Goal: Use online tool/utility: Utilize a website feature to perform a specific function

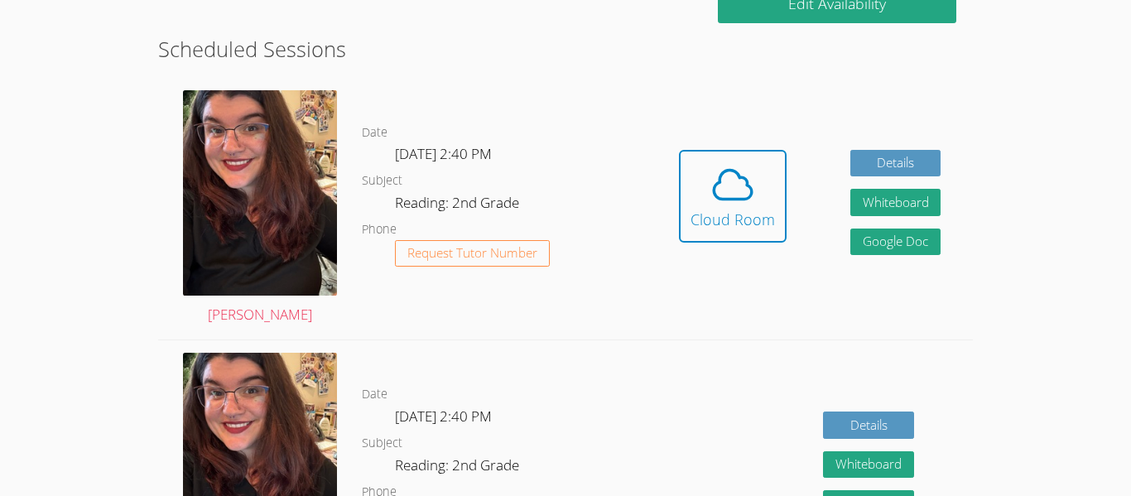
scroll to position [438, 0]
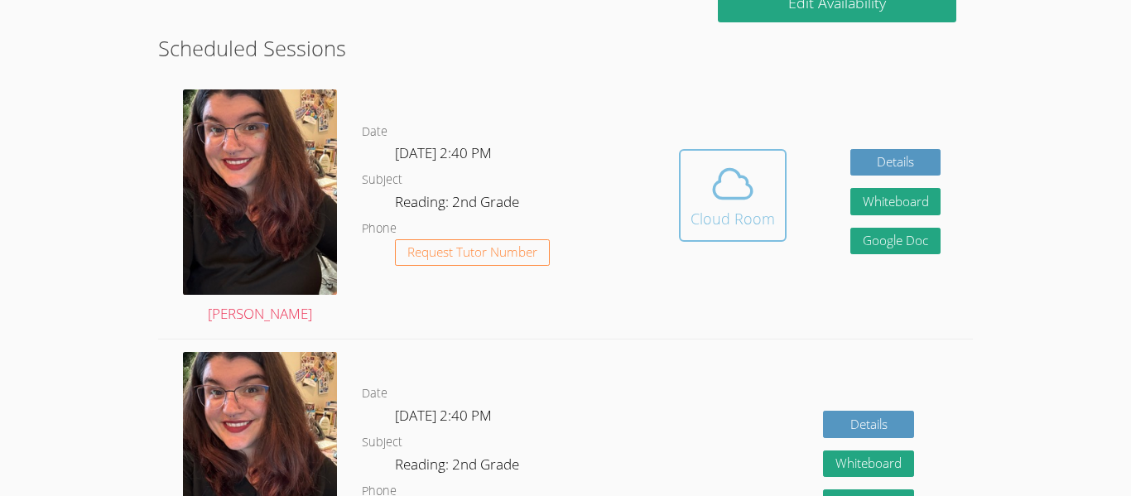
click at [711, 172] on icon at bounding box center [733, 184] width 46 height 46
click at [730, 220] on div "Cloud Room" at bounding box center [733, 218] width 84 height 23
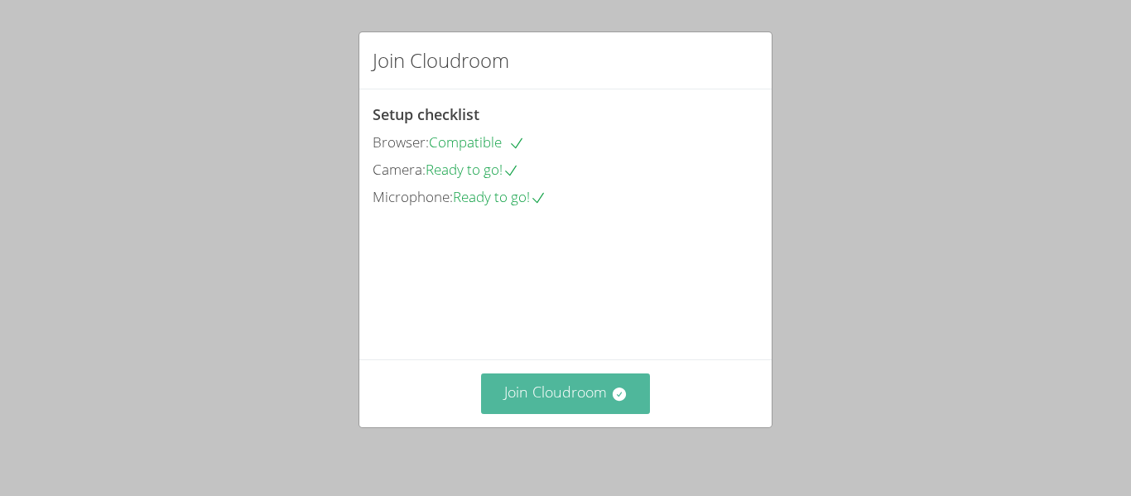
click at [530, 393] on button "Join Cloudroom" at bounding box center [566, 394] width 170 height 41
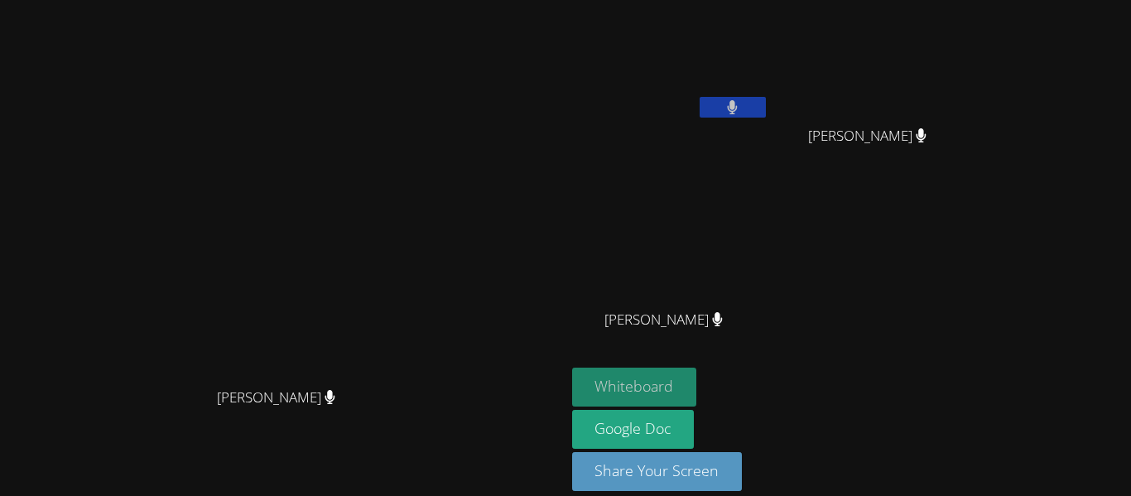
click at [697, 392] on button "Whiteboard" at bounding box center [634, 387] width 125 height 39
click at [697, 378] on button "Whiteboard" at bounding box center [634, 387] width 125 height 39
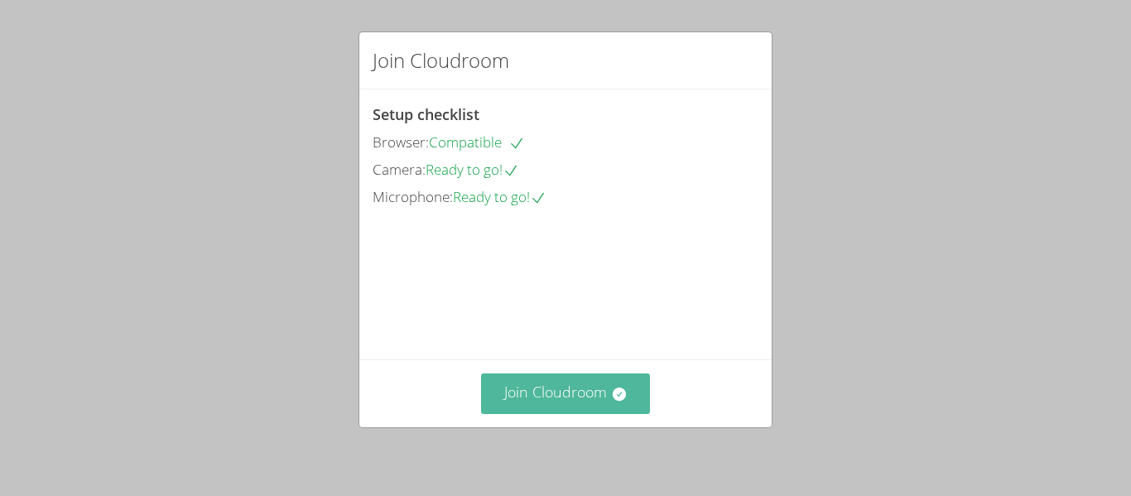
click at [581, 394] on button "Join Cloudroom" at bounding box center [566, 394] width 170 height 41
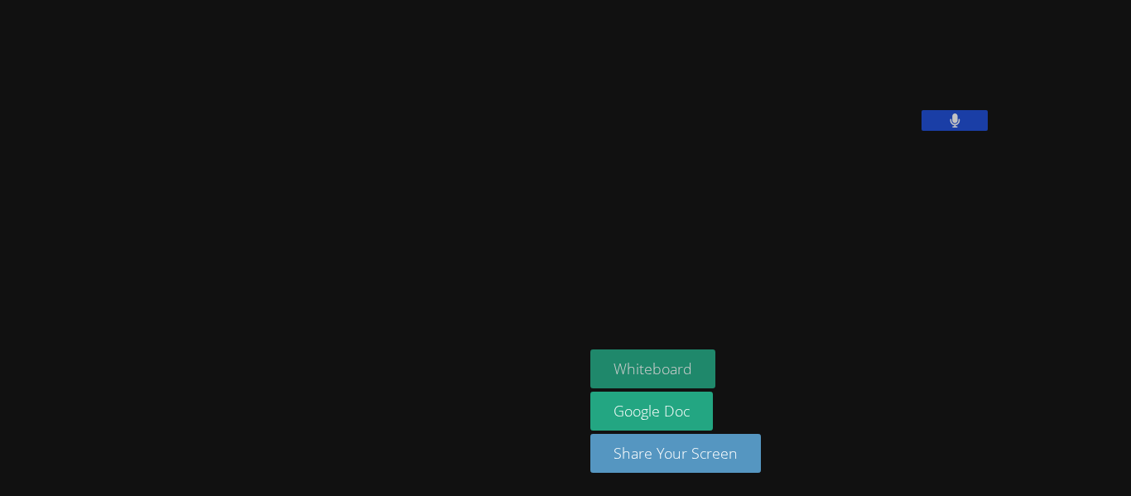
click at [590, 365] on button "Whiteboard" at bounding box center [652, 368] width 125 height 39
